Goal: Information Seeking & Learning: Learn about a topic

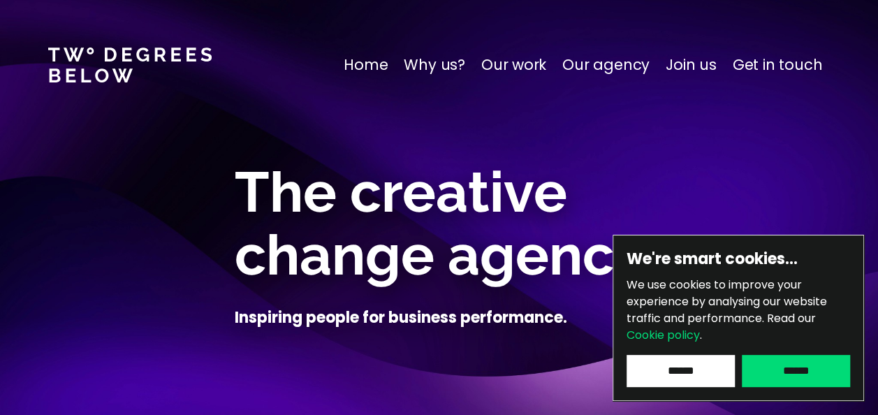
scroll to position [57, 0]
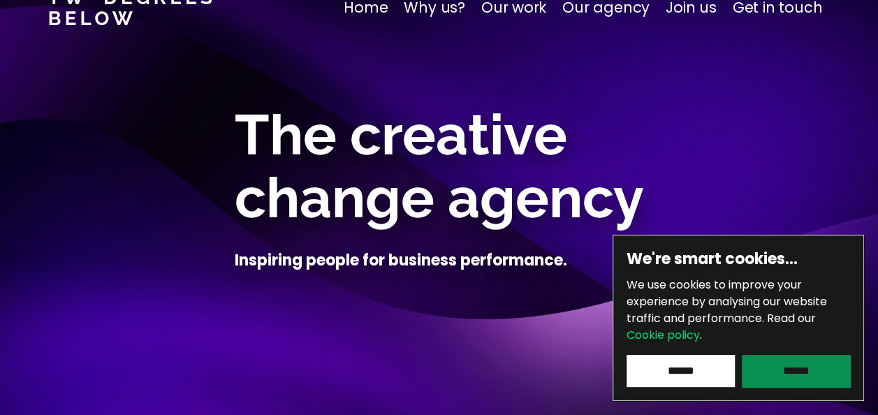
click at [775, 363] on input "******" at bounding box center [795, 371] width 108 height 32
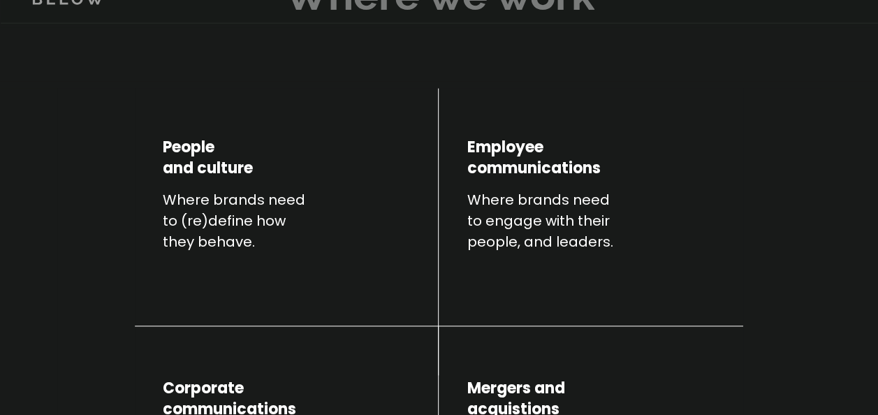
scroll to position [578, 0]
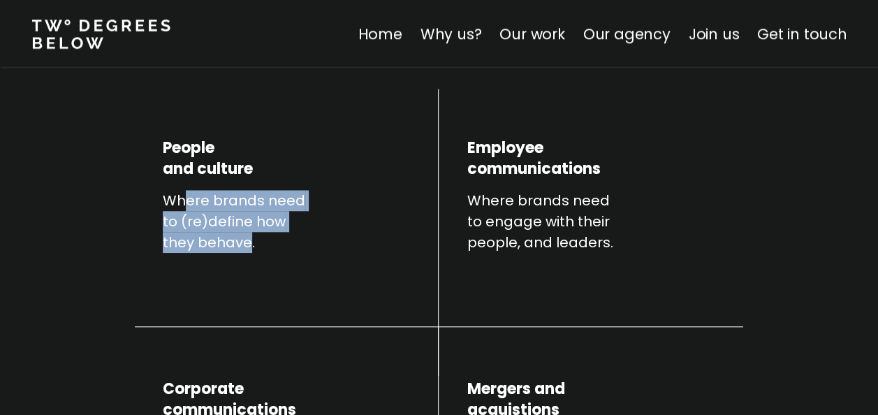
drag, startPoint x: 189, startPoint y: 206, endPoint x: 250, endPoint y: 240, distance: 69.7
click at [250, 240] on p "Where brands need to (re)define how they behave." at bounding box center [248, 221] width 170 height 63
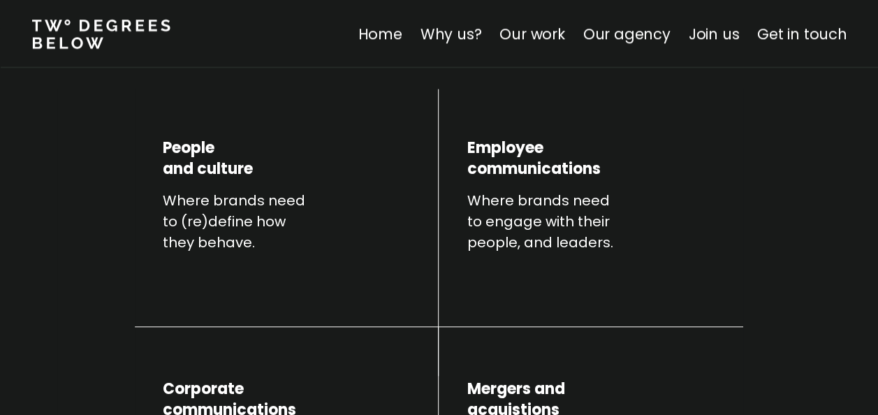
click at [609, 228] on p "Where brands need to engage with their people, and leaders." at bounding box center [551, 221] width 170 height 63
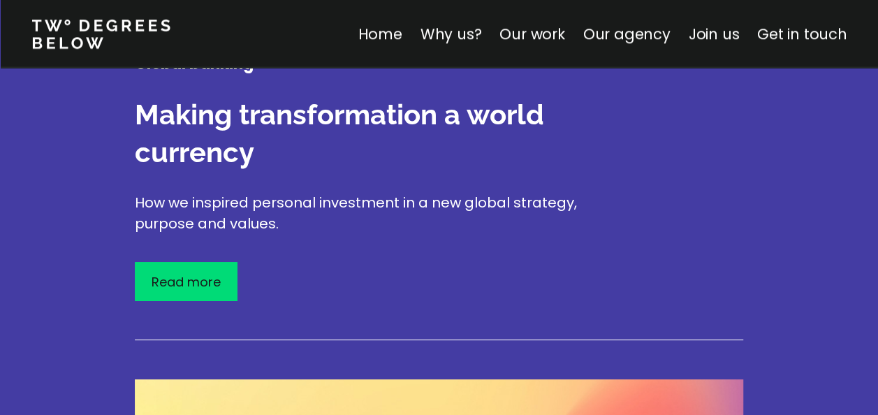
scroll to position [2487, 0]
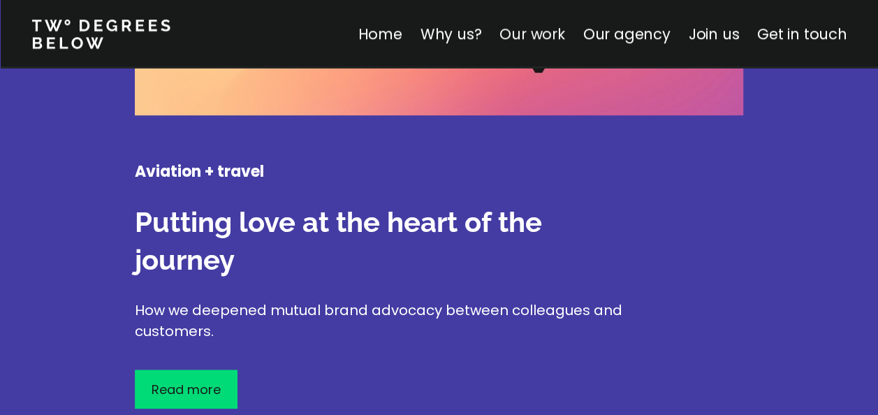
click at [549, 35] on link "Our work" at bounding box center [531, 34] width 65 height 20
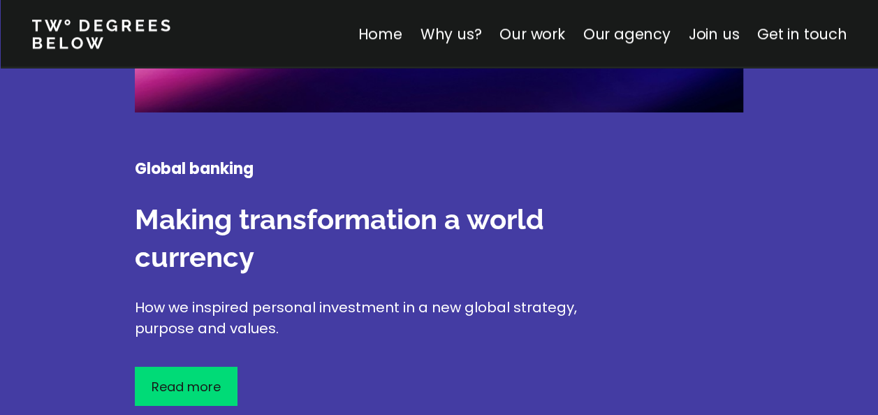
scroll to position [2381, 0]
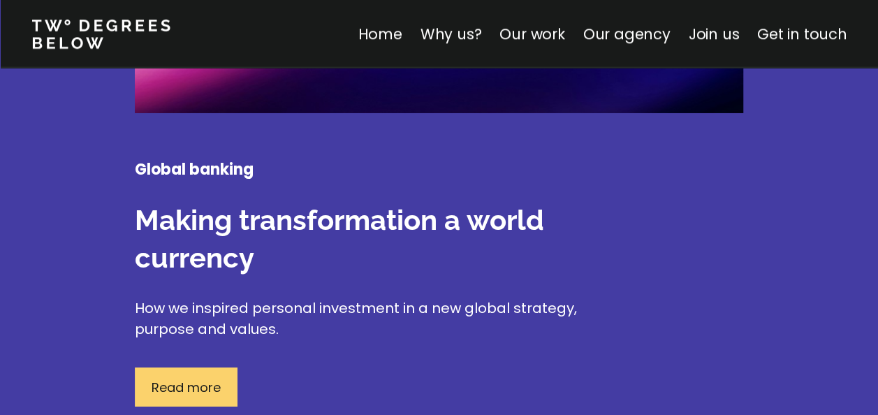
click at [207, 378] on p "Read more" at bounding box center [185, 387] width 69 height 19
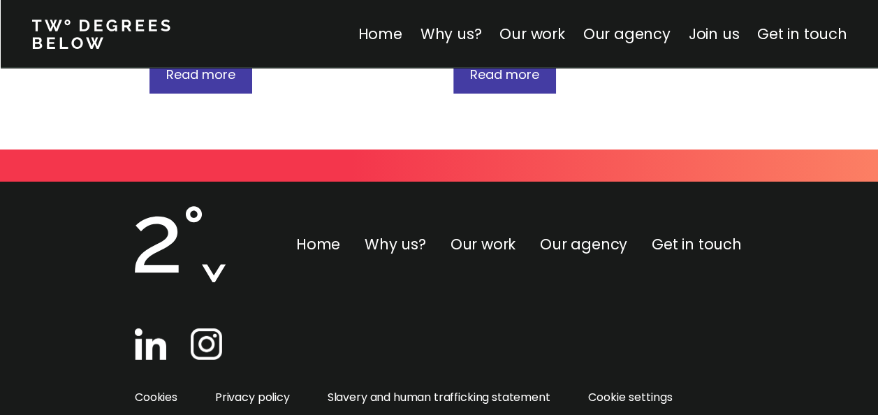
scroll to position [2464, 0]
click at [635, 42] on link "Our agency" at bounding box center [625, 34] width 87 height 20
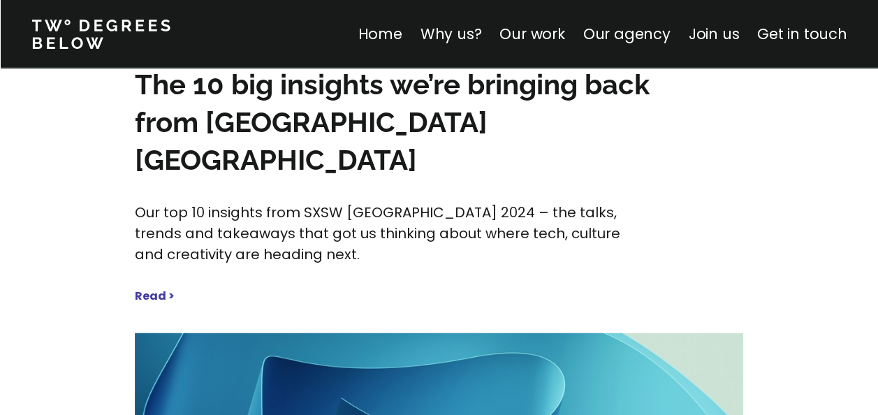
scroll to position [6227, 0]
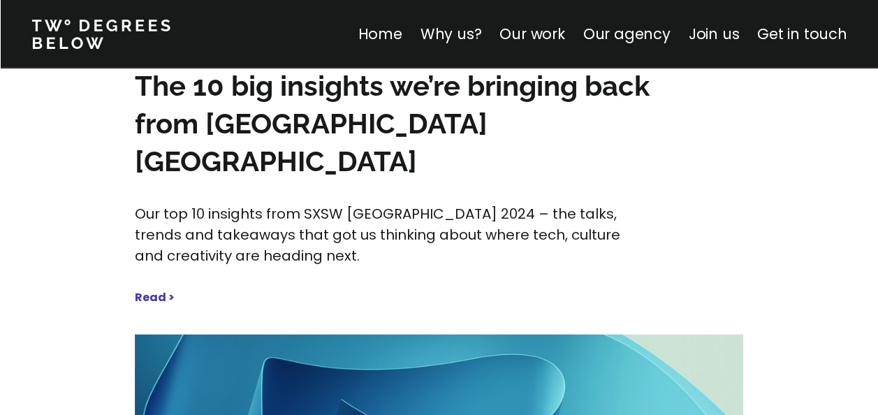
click at [165, 289] on strong "Read >" at bounding box center [155, 297] width 40 height 16
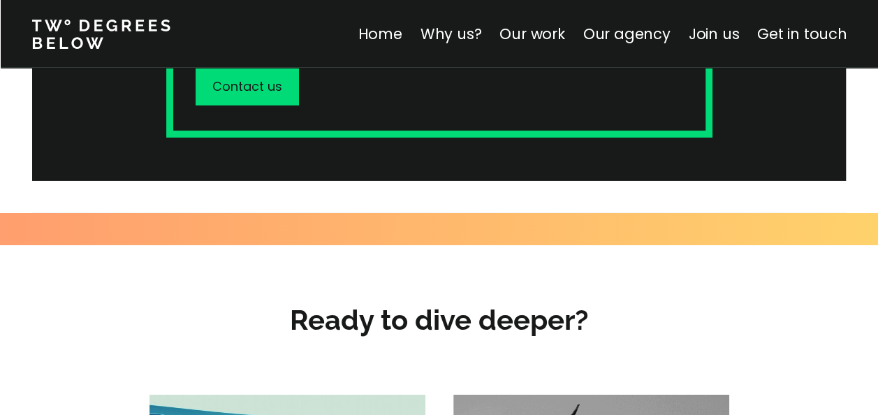
scroll to position [2271, 0]
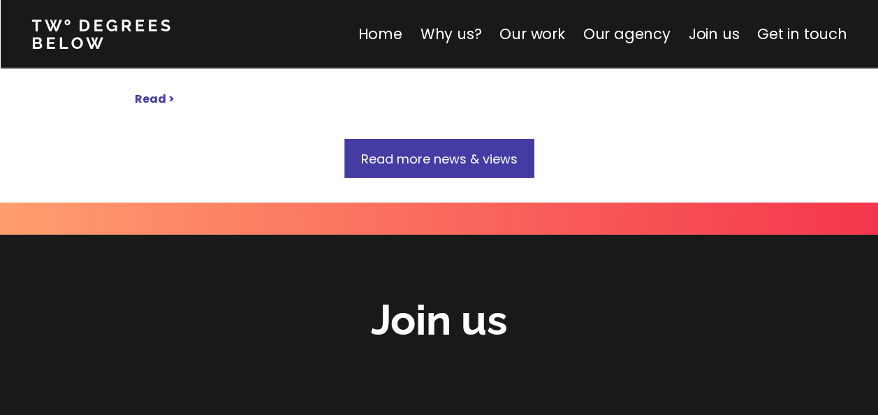
scroll to position [7417, 0]
